Goal: Navigation & Orientation: Find specific page/section

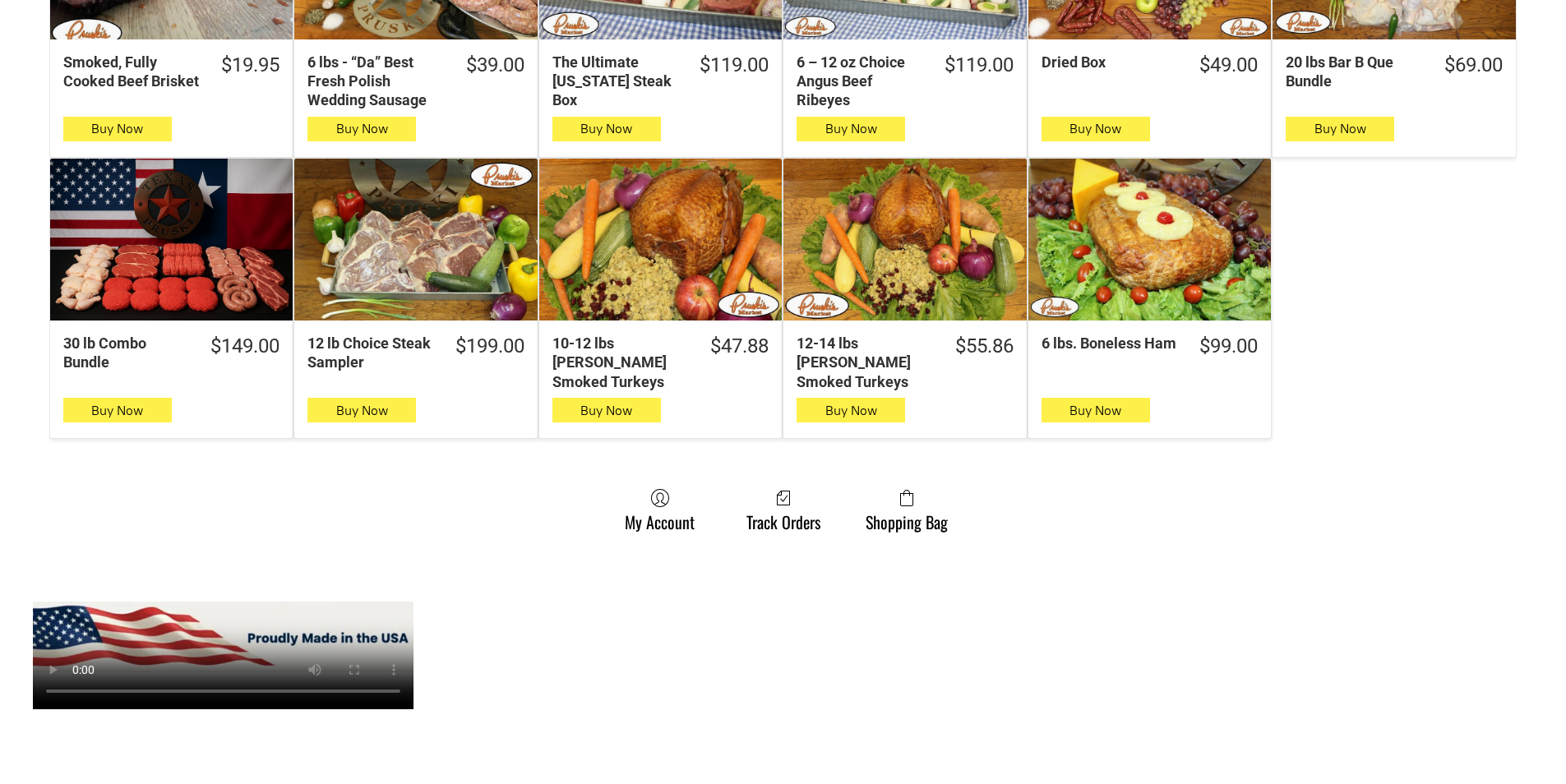
scroll to position [986, 0]
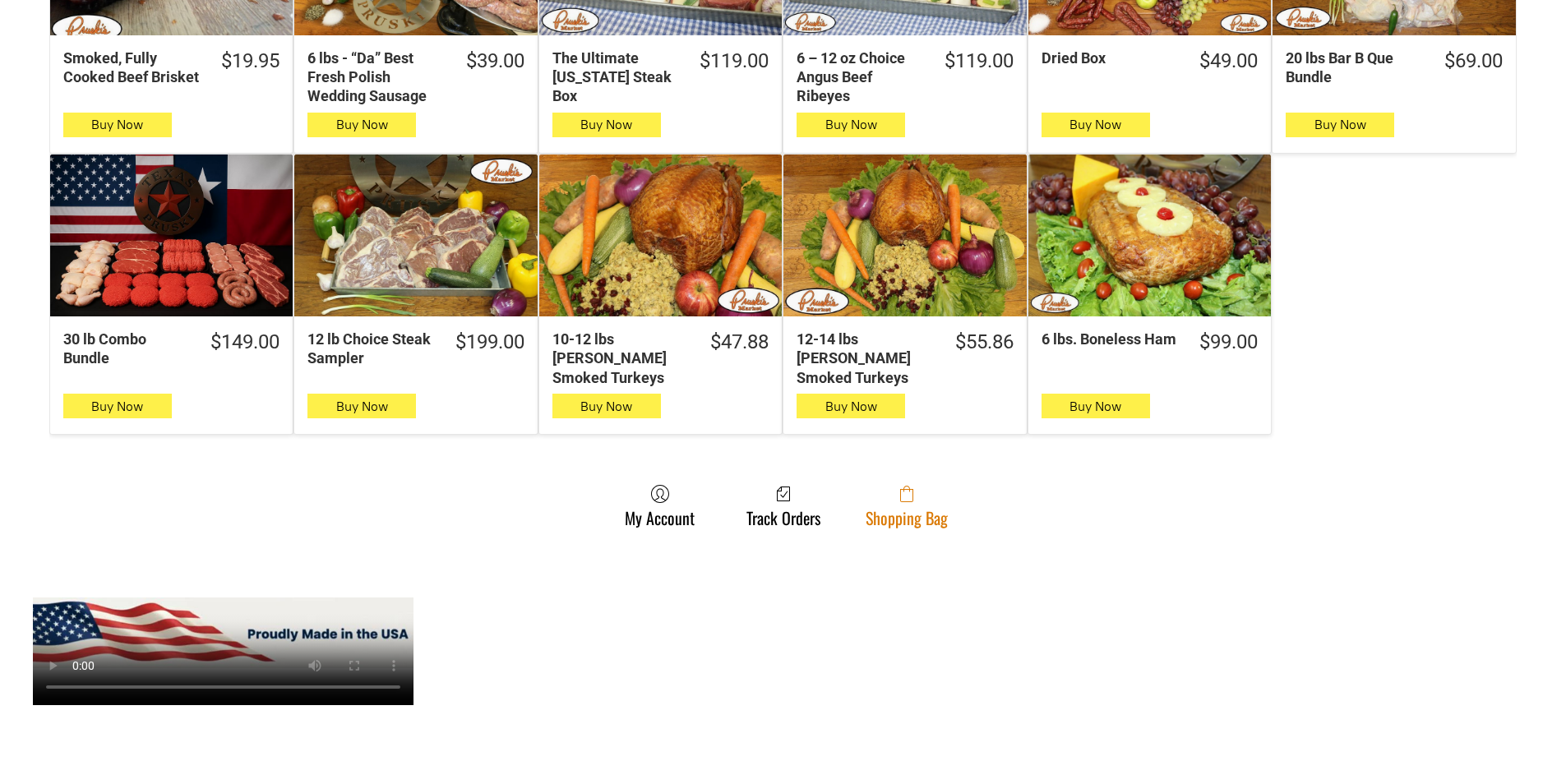
click at [892, 484] on span at bounding box center [907, 494] width 83 height 19
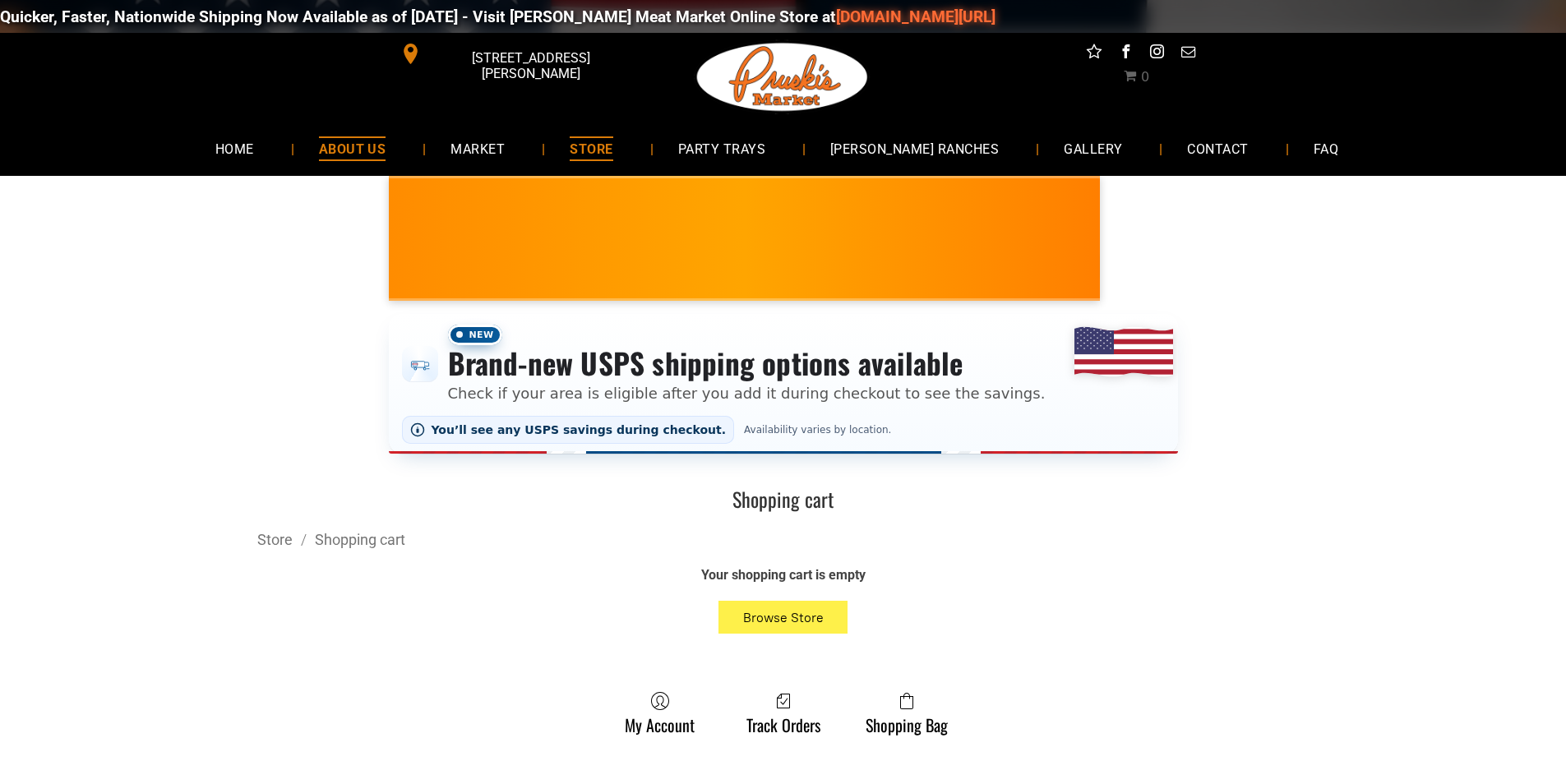
click at [411, 148] on link "ABOUT US" at bounding box center [353, 148] width 117 height 44
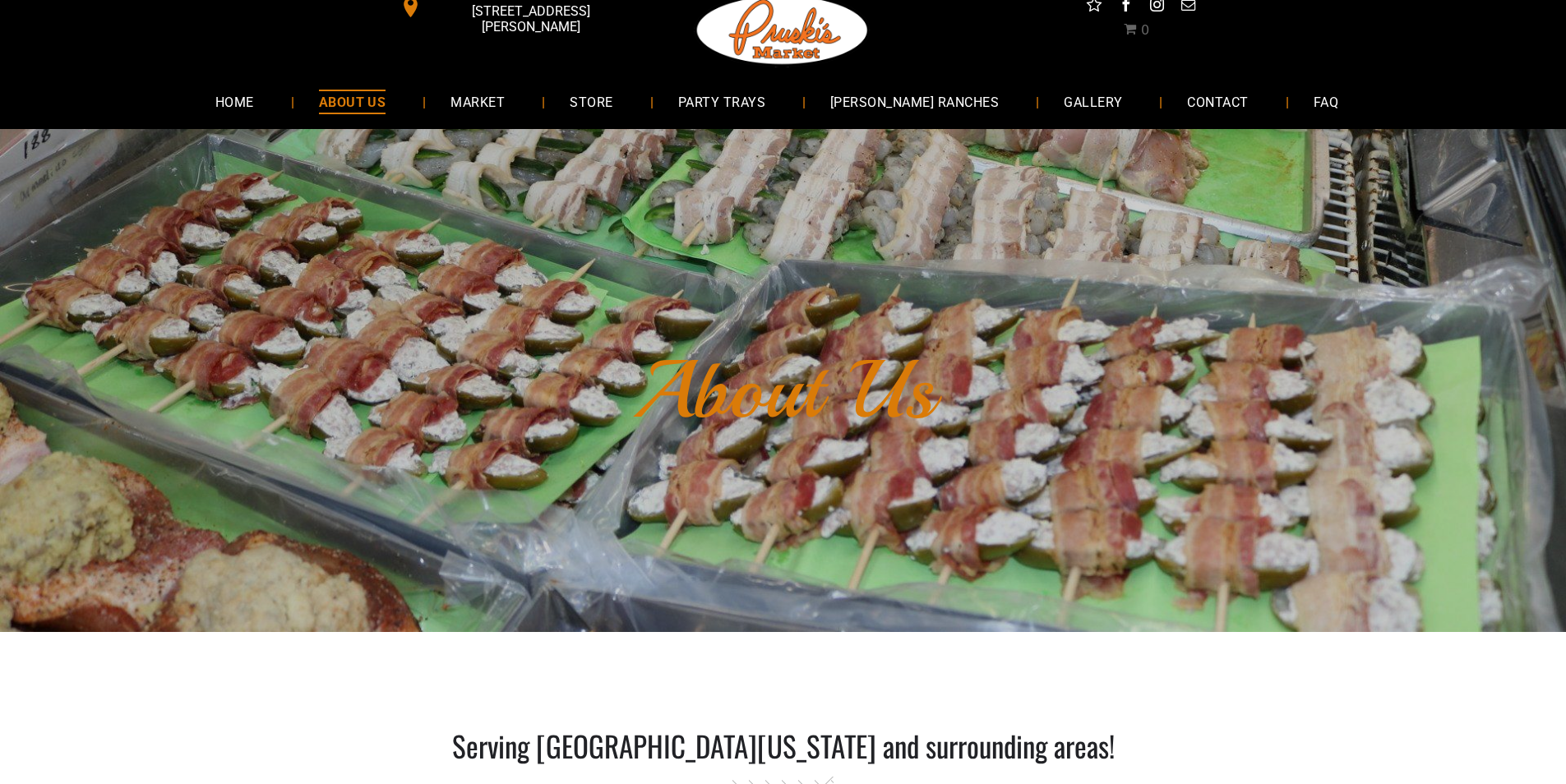
scroll to position [83, 0]
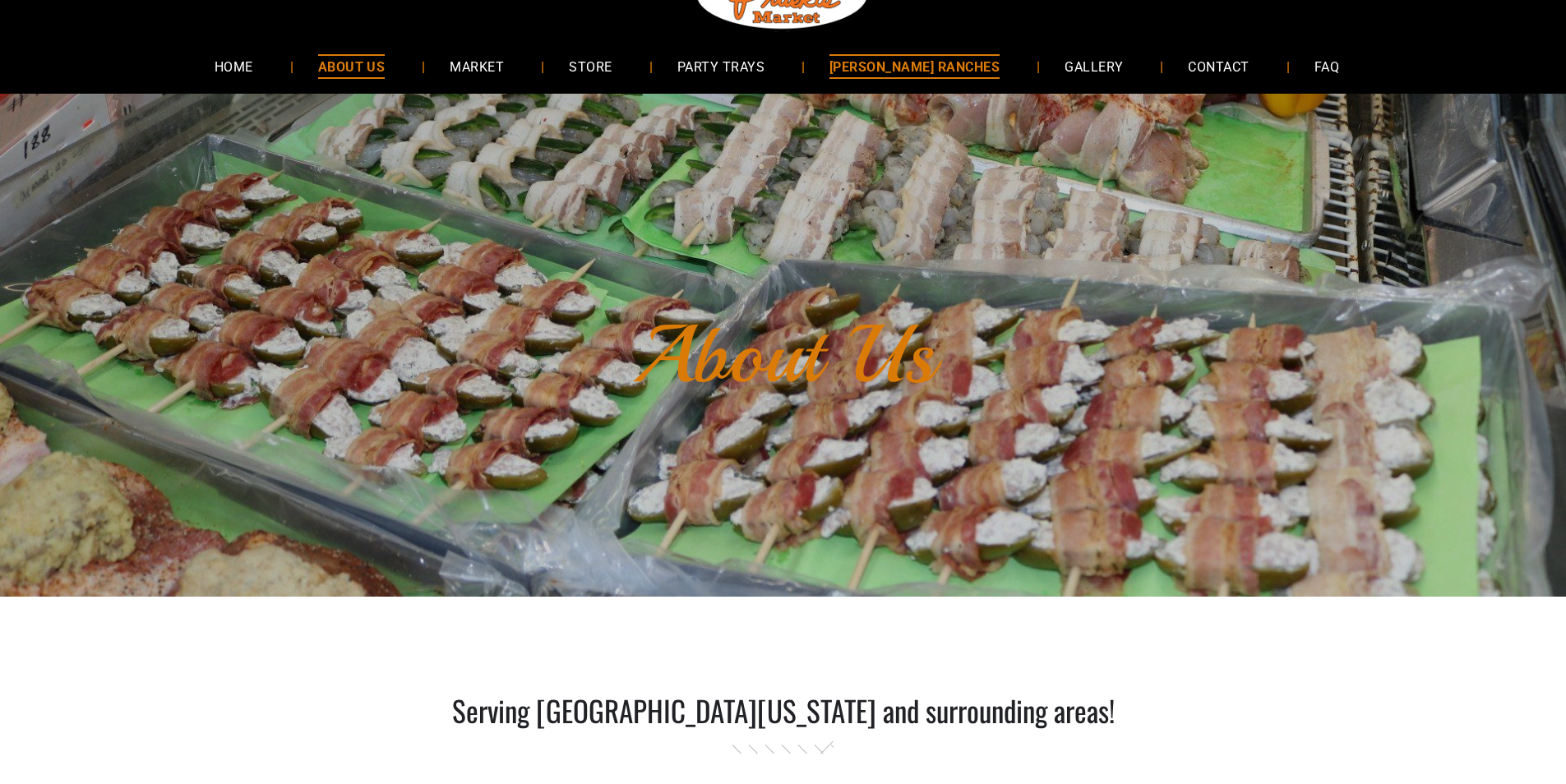
click at [944, 73] on span "[PERSON_NAME] RANCHES" at bounding box center [914, 66] width 170 height 24
